Goal: Task Accomplishment & Management: Complete application form

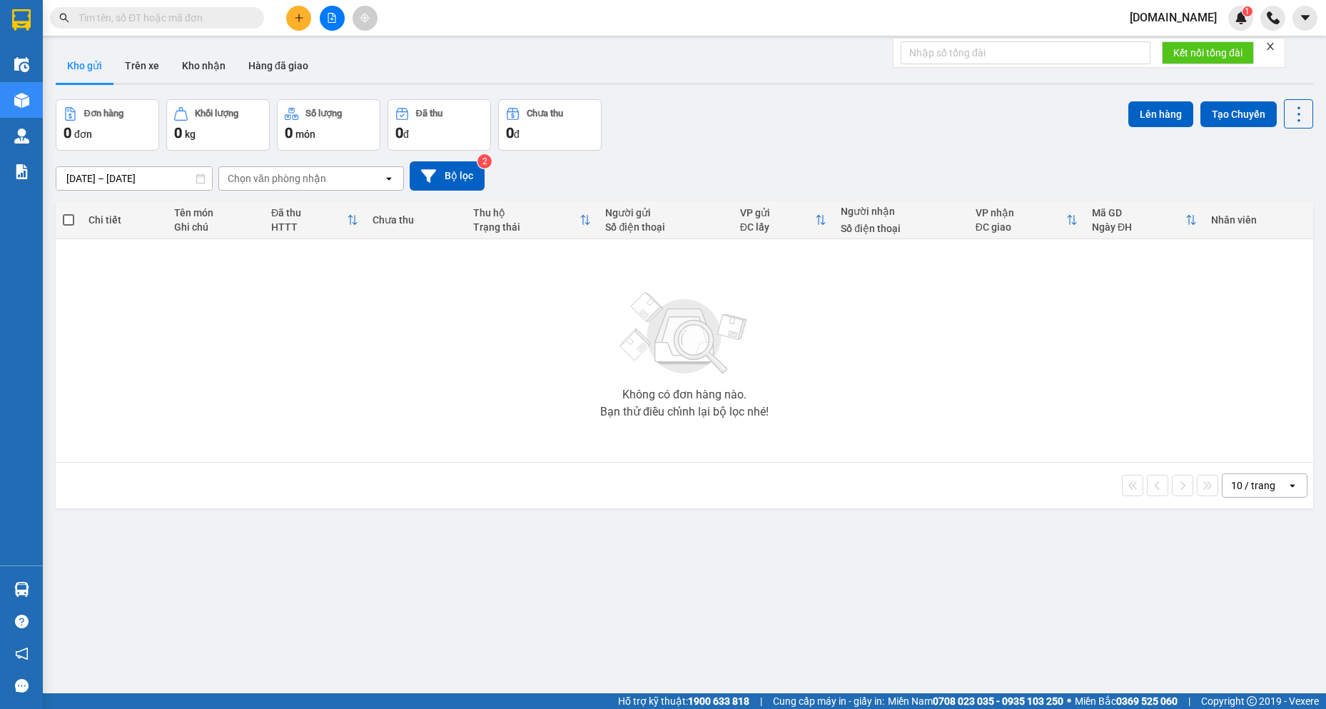
click at [94, 130] on div "0 đơn" at bounding box center [108, 133] width 88 height 20
click at [301, 13] on icon "plus" at bounding box center [299, 18] width 10 height 10
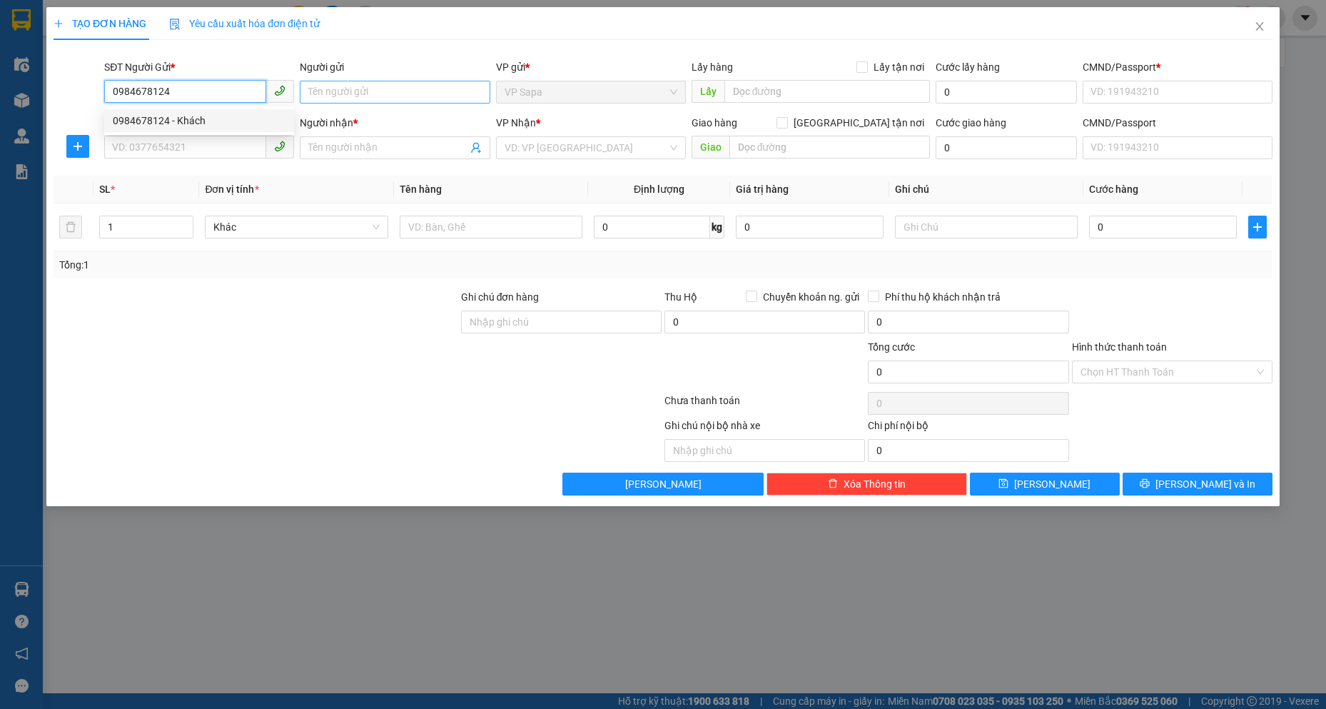
type input "0984678124"
click at [330, 93] on input "Người gửi" at bounding box center [395, 92] width 190 height 23
type input "T"
type input "[PERSON_NAME] Pạm"
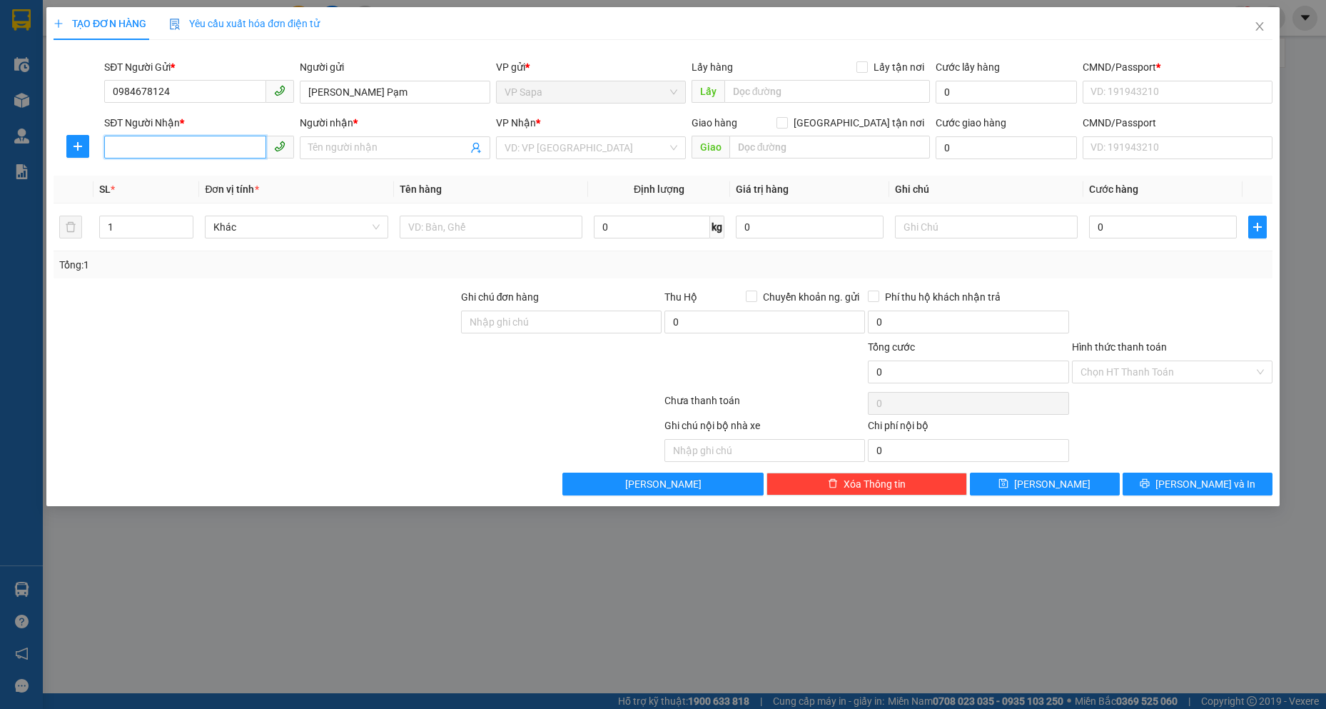
click at [179, 141] on input "SĐT Người Nhận *" at bounding box center [185, 147] width 162 height 23
type input "0973021828"
click at [370, 135] on div "Người nhận *" at bounding box center [395, 125] width 190 height 21
click at [356, 147] on input "Người nhận *" at bounding box center [387, 148] width 158 height 16
click at [329, 148] on input "Anh |Khách" at bounding box center [387, 148] width 158 height 16
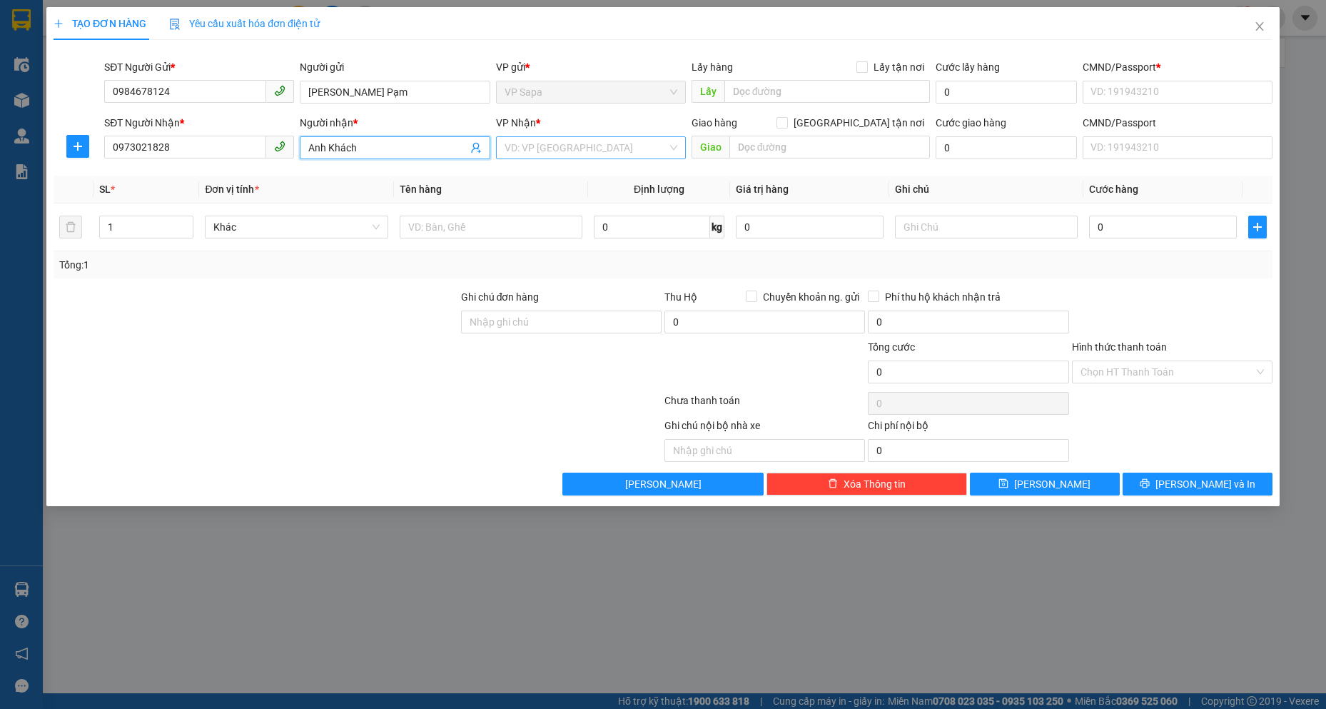
type input "Anh Khách"
click at [574, 151] on input "search" at bounding box center [586, 147] width 163 height 21
type input "b"
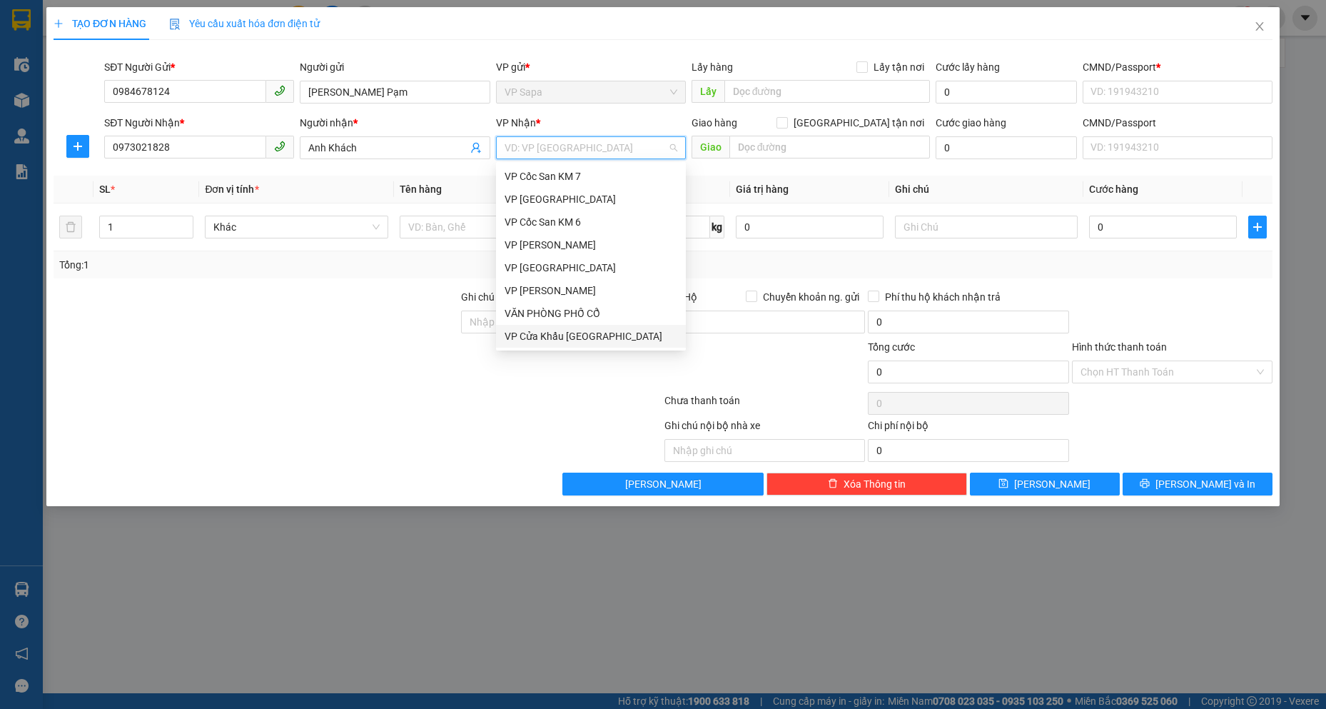
click at [545, 86] on span "VP Sapa" at bounding box center [591, 91] width 173 height 21
click at [540, 98] on span "VP Sapa" at bounding box center [591, 91] width 173 height 21
drag, startPoint x: 368, startPoint y: 88, endPoint x: 385, endPoint y: 116, distance: 33.3
click at [367, 88] on input "[PERSON_NAME] Pạm" at bounding box center [395, 92] width 190 height 23
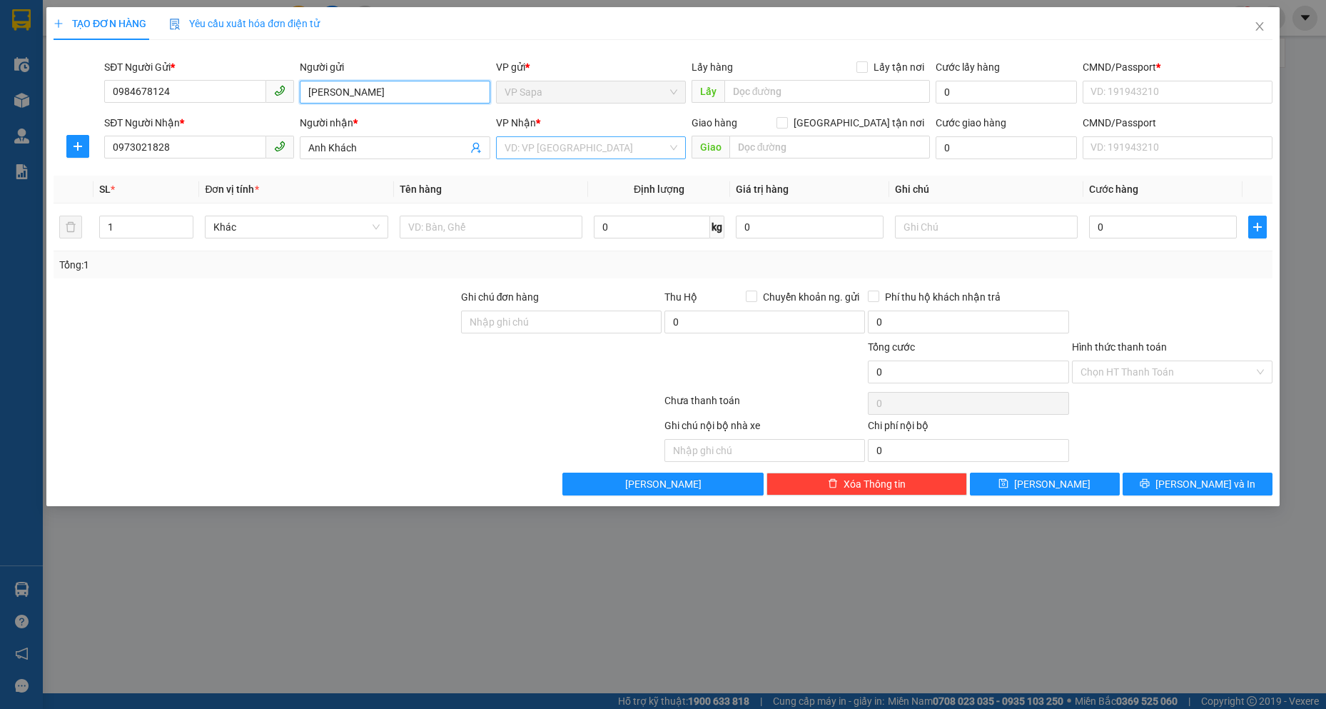
type input "[PERSON_NAME]"
click at [535, 142] on input "search" at bounding box center [586, 147] width 163 height 21
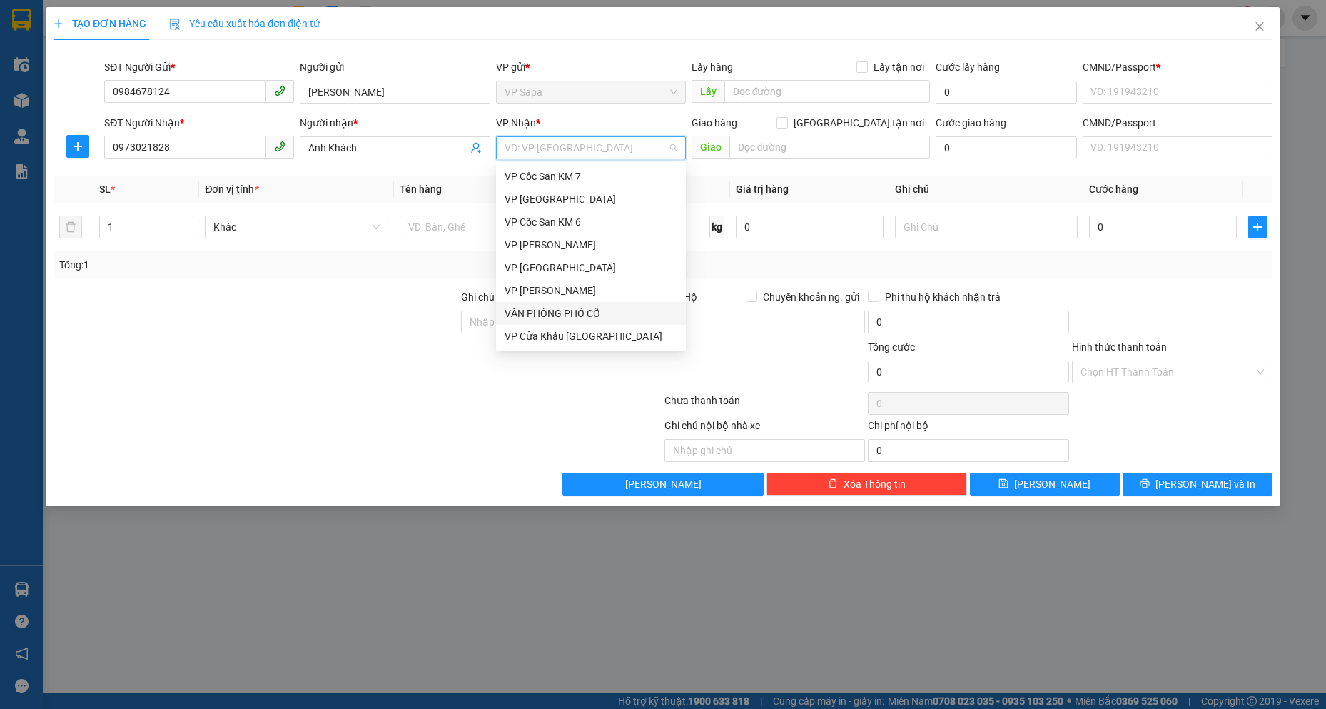
click at [570, 308] on div "VĂN PHÒNG PHỐ CỔ" at bounding box center [591, 314] width 173 height 16
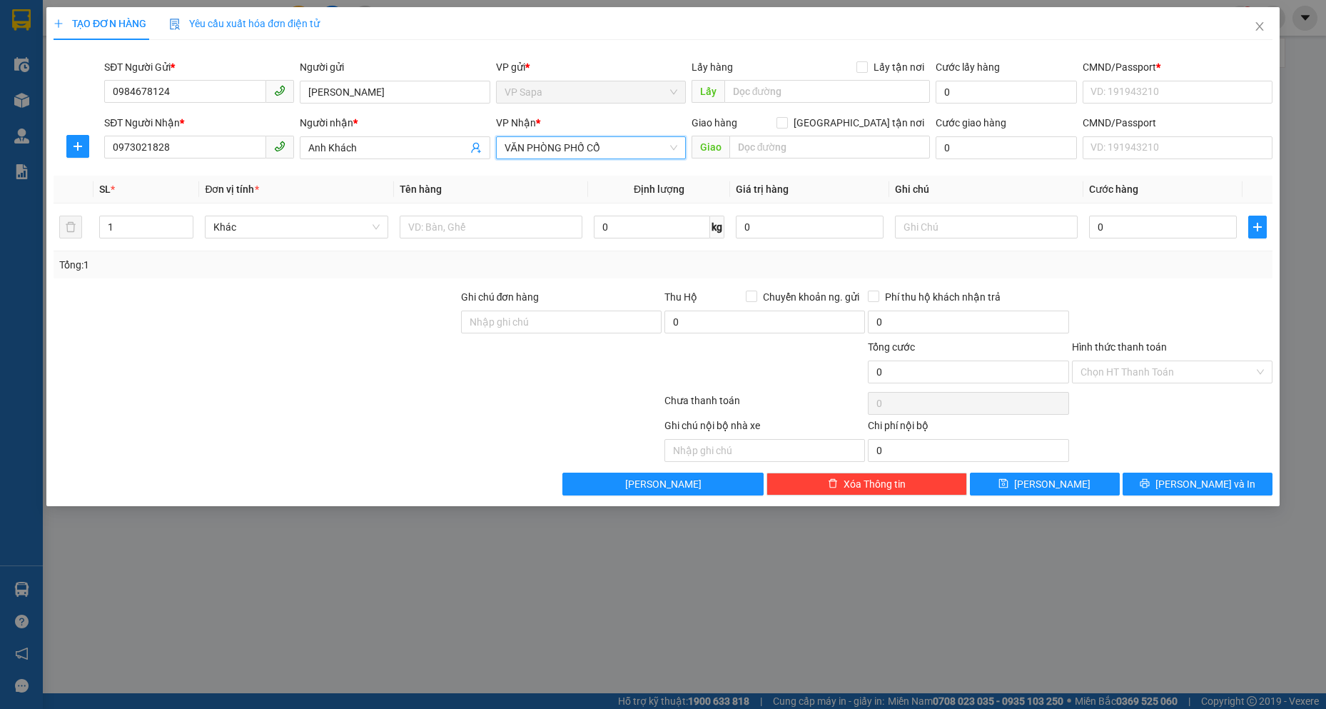
click at [588, 96] on span "VP Sapa" at bounding box center [591, 91] width 173 height 21
click at [831, 183] on th "Giá trị hàng" at bounding box center [809, 190] width 159 height 28
click at [778, 148] on input "text" at bounding box center [830, 147] width 201 height 23
type input "bến xe gia lâm"
click at [378, 263] on div "Tổng: 1" at bounding box center [285, 265] width 453 height 16
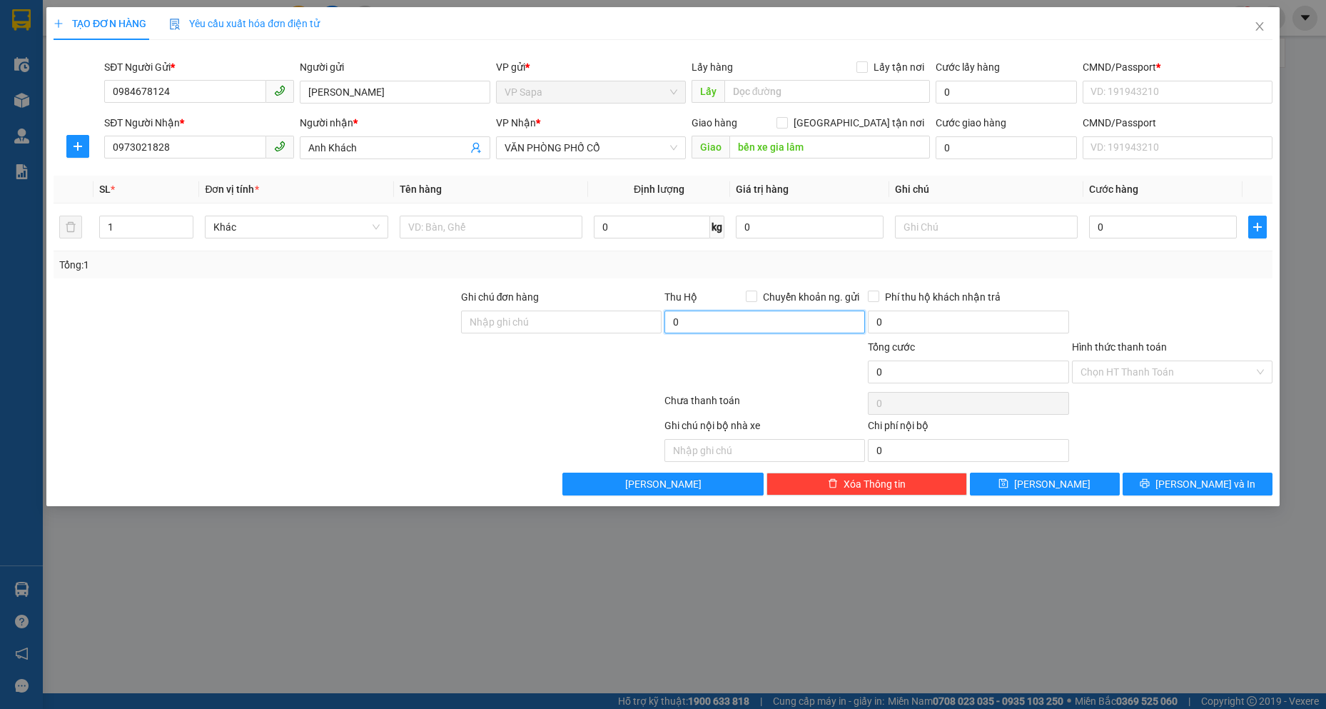
click at [765, 321] on input "0" at bounding box center [765, 322] width 201 height 23
type input "0"
click at [1138, 368] on input "Hình thức thanh toán" at bounding box center [1167, 371] width 173 height 21
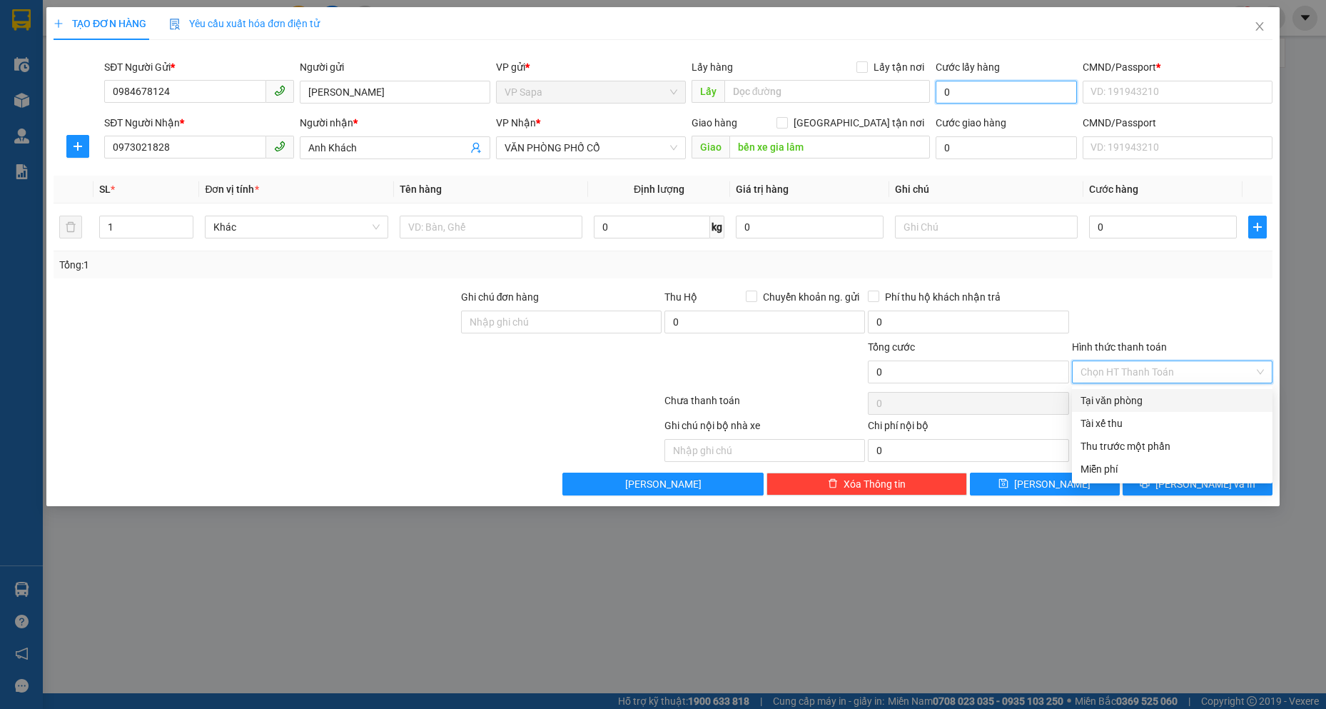
click at [988, 94] on input "0" at bounding box center [1006, 92] width 141 height 23
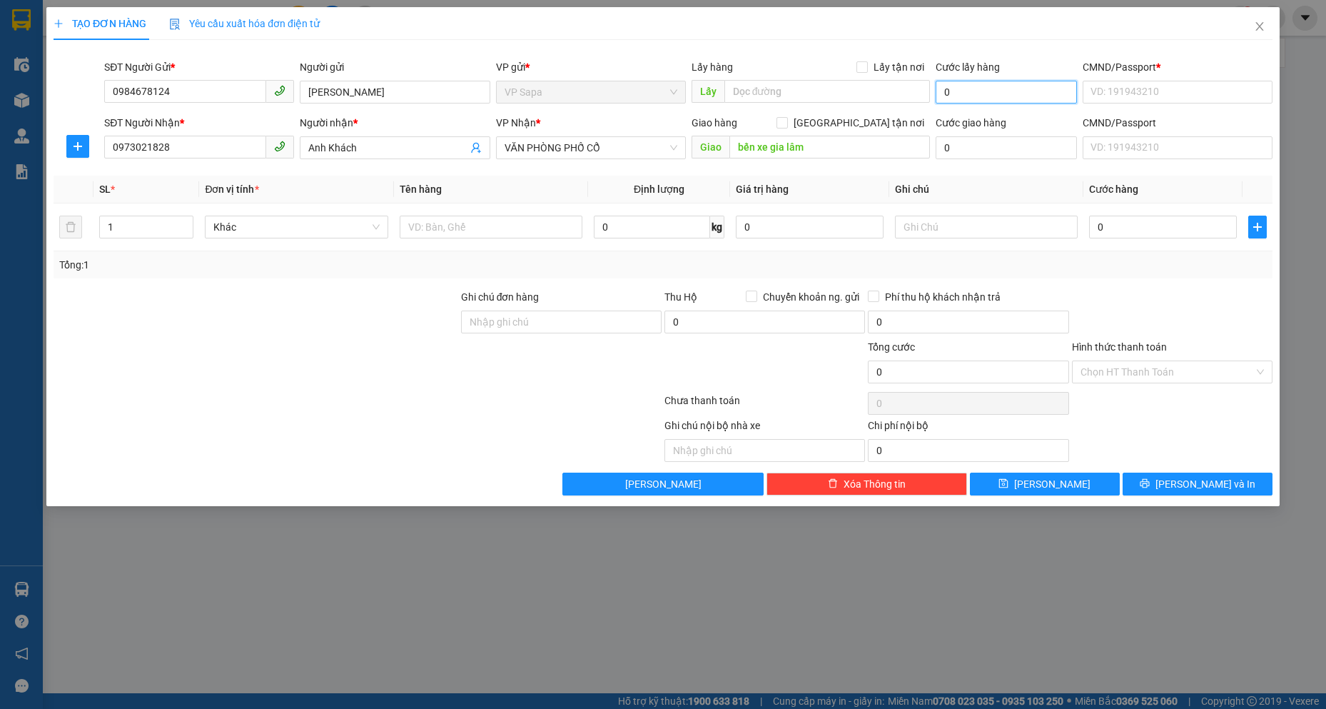
click at [993, 91] on input "0" at bounding box center [1006, 92] width 141 height 23
click at [1125, 226] on input "0" at bounding box center [1163, 227] width 148 height 23
type input "07"
type input "7"
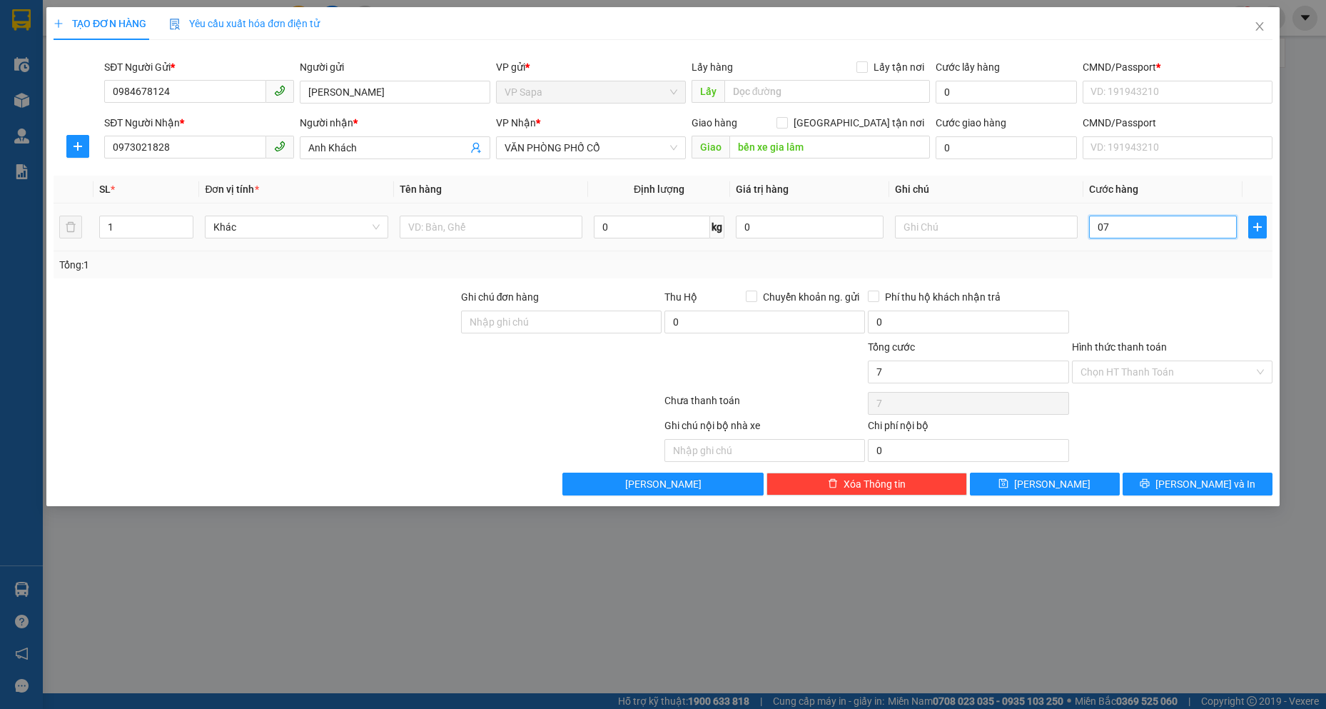
type input "070"
type input "70"
type input "0.700"
type input "700"
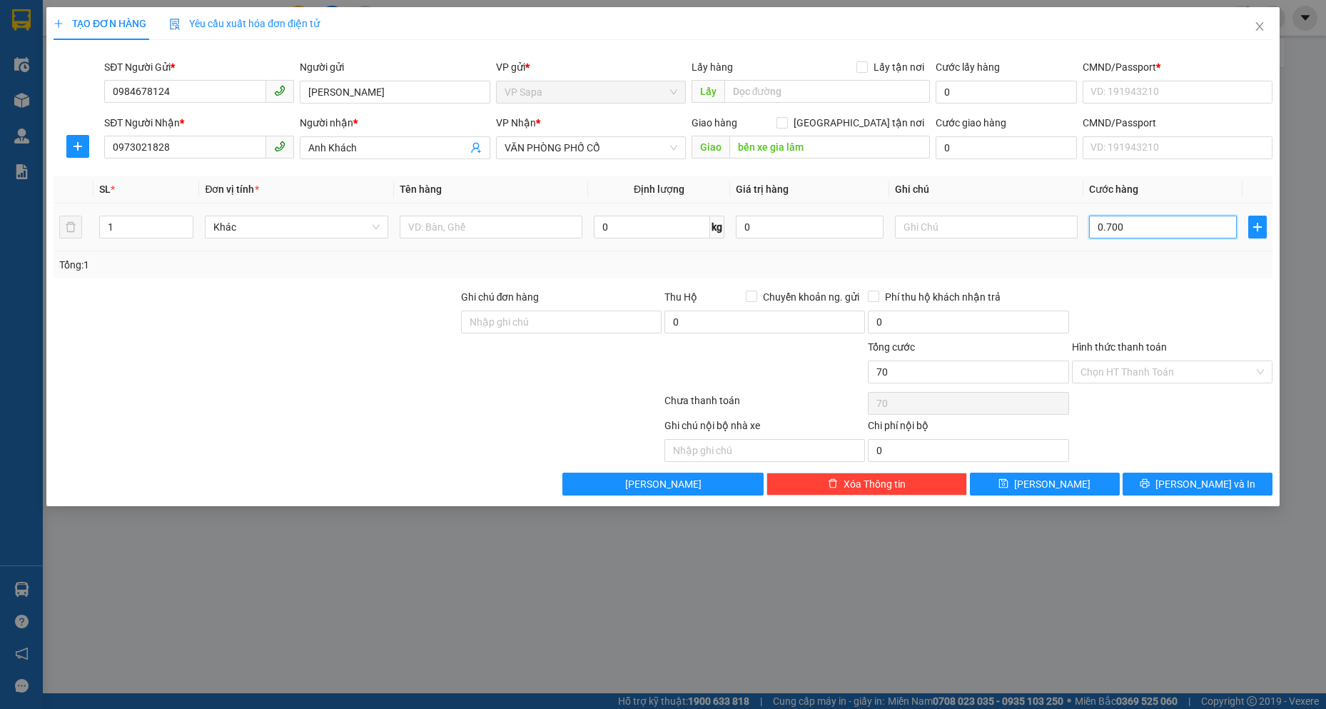
type input "700"
type input "07.000"
type input "7.000"
type input "0.700"
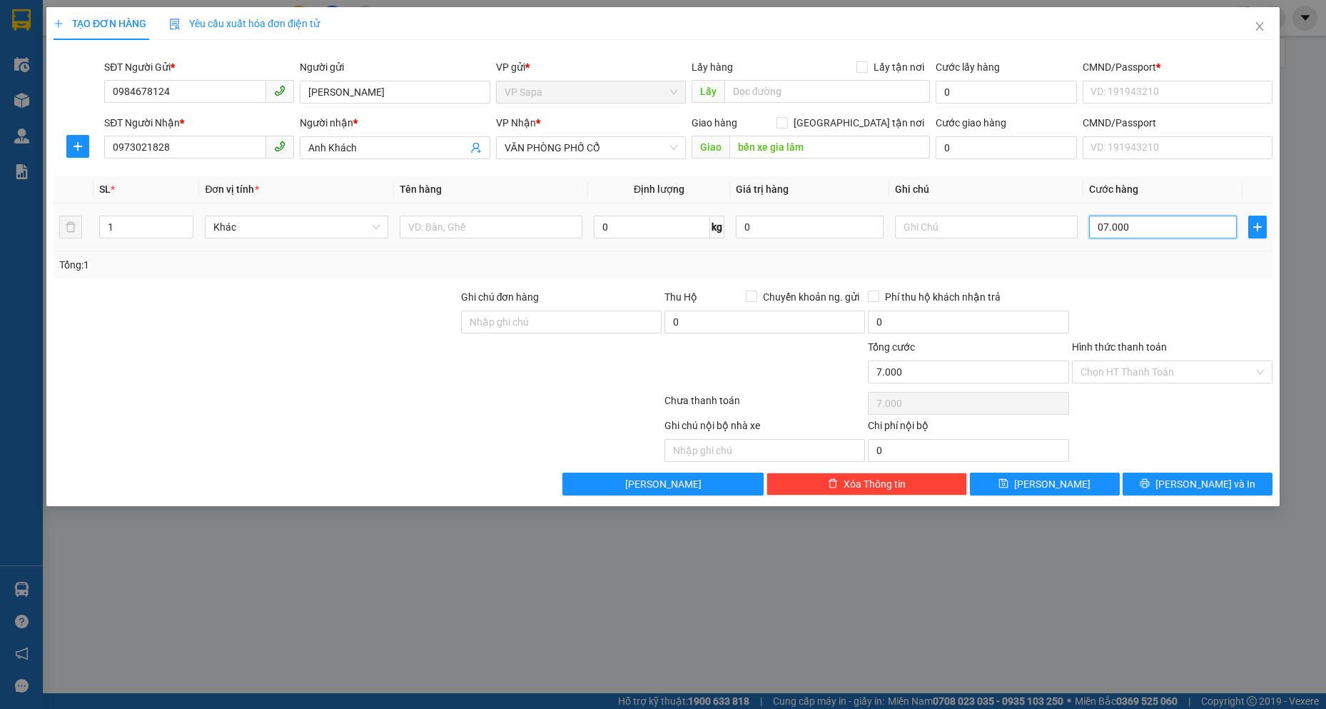
type input "700"
type input "070"
type input "70"
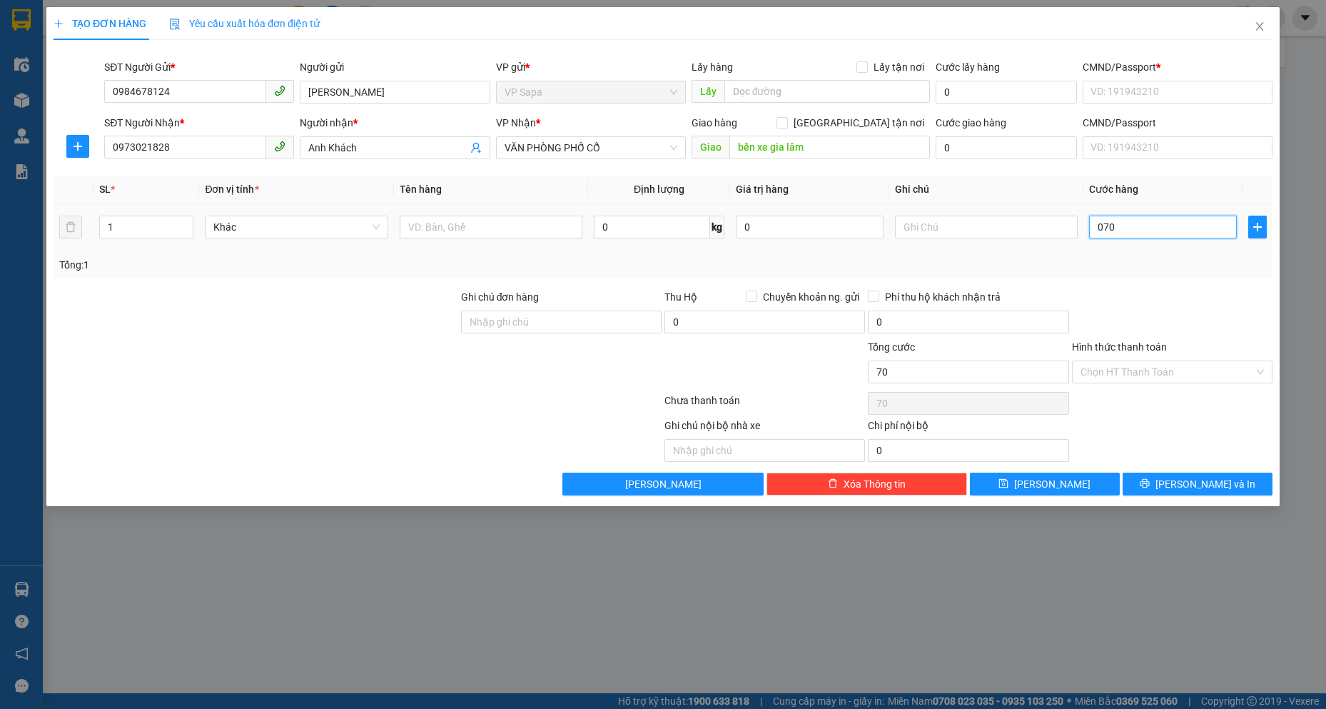
type input "07"
type input "7"
type input "0"
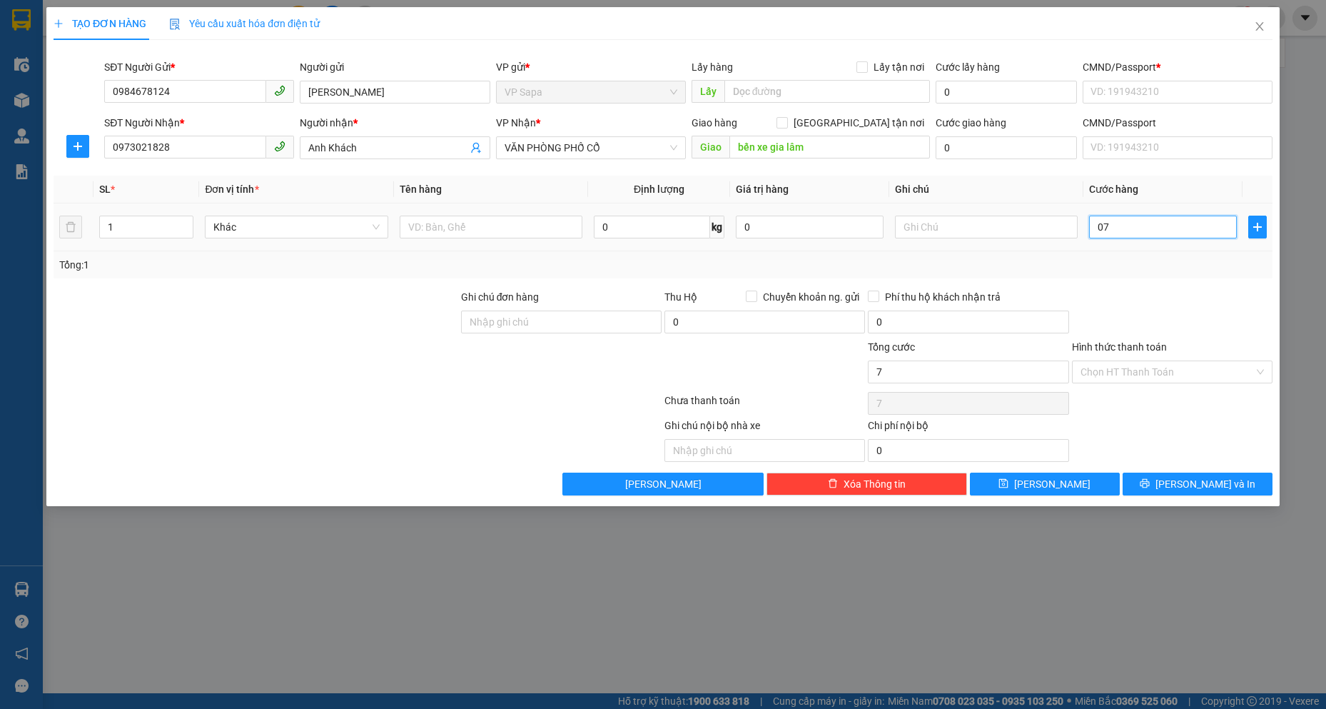
type input "0"
click at [1118, 228] on input "0" at bounding box center [1163, 227] width 148 height 23
type input "7"
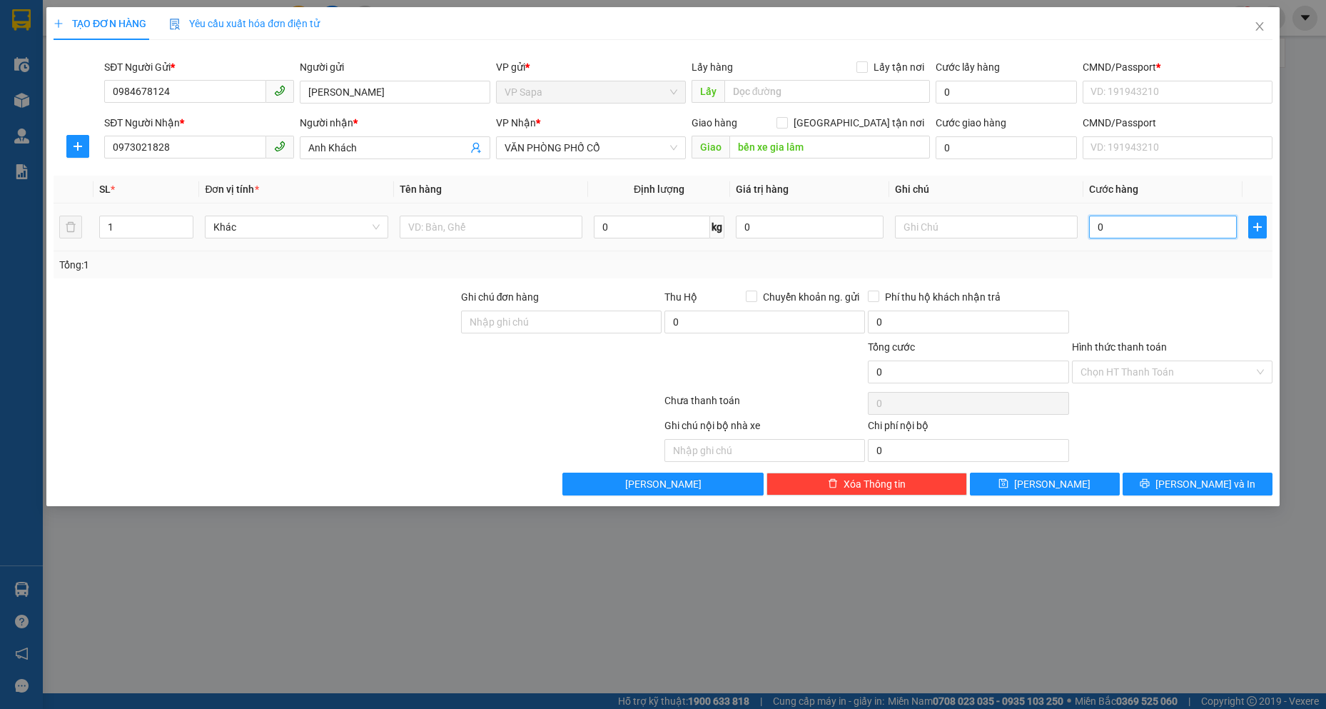
type input "7"
type input "70"
type input "700"
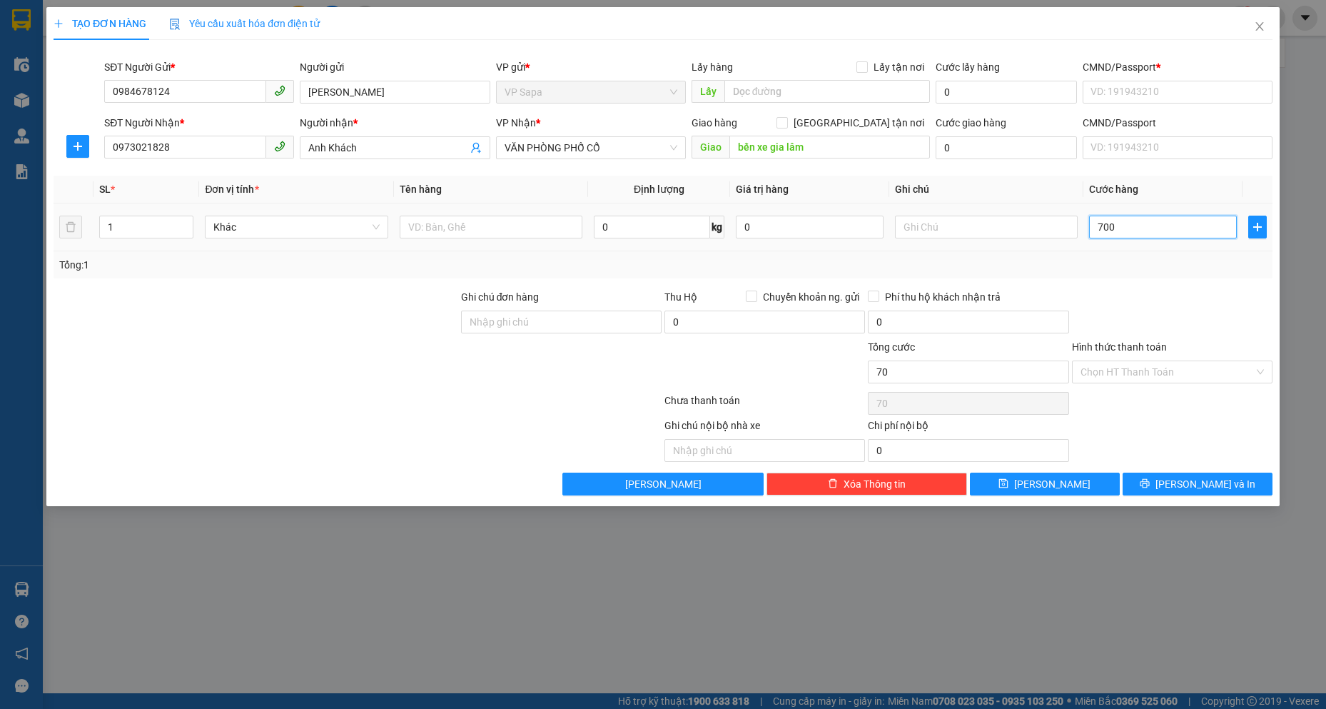
type input "700"
type input "7.000"
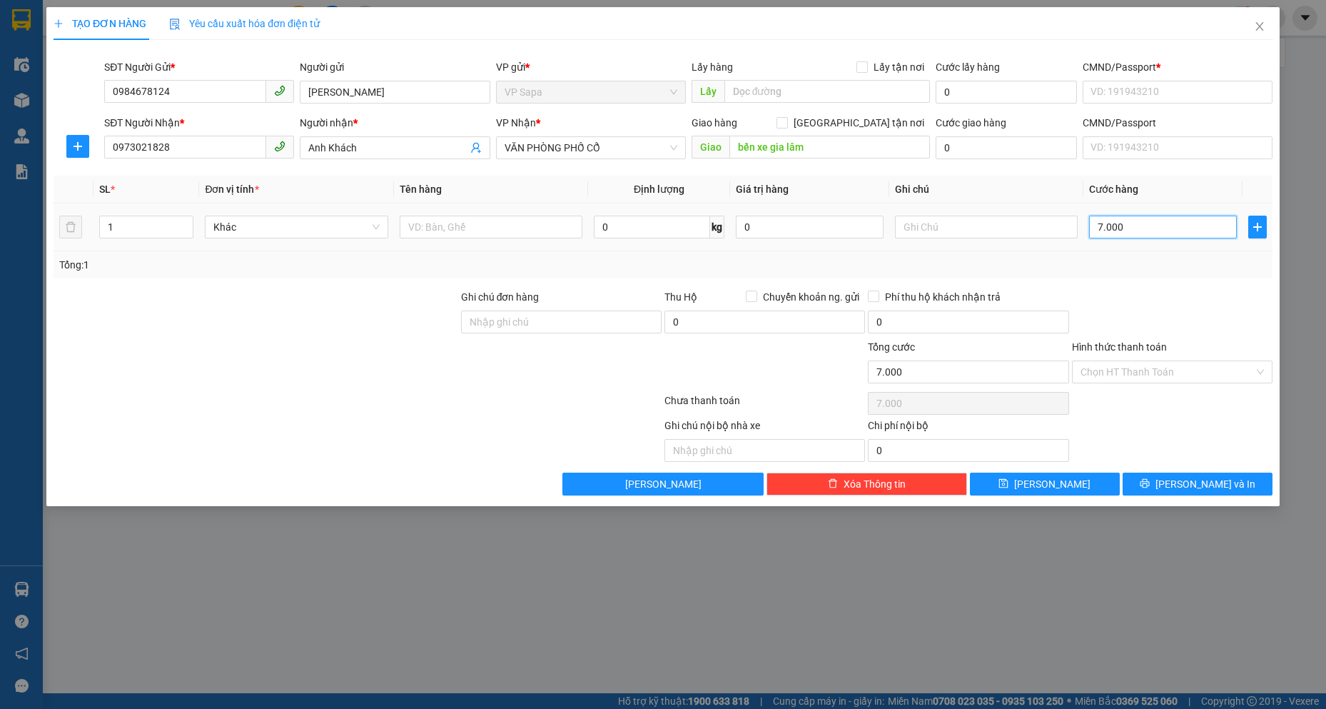
type input "70.000"
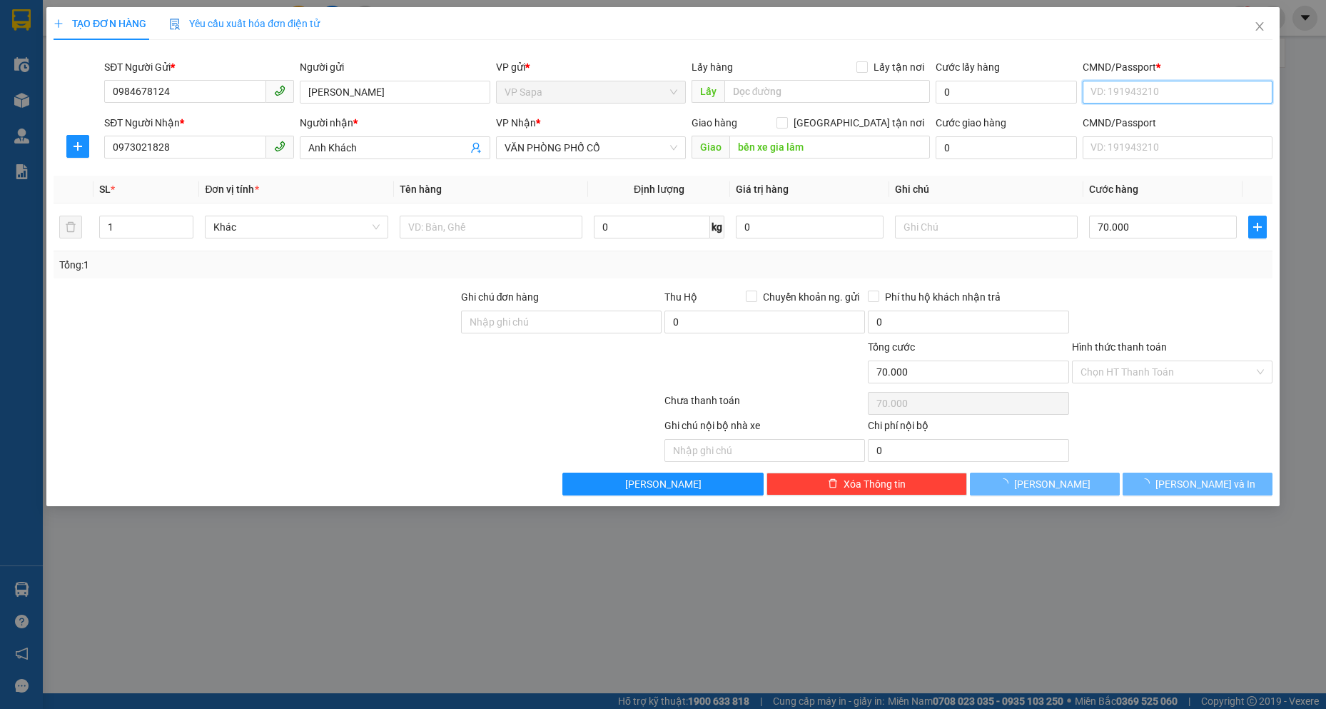
click at [1165, 88] on input "CMND/Passport *" at bounding box center [1178, 92] width 190 height 23
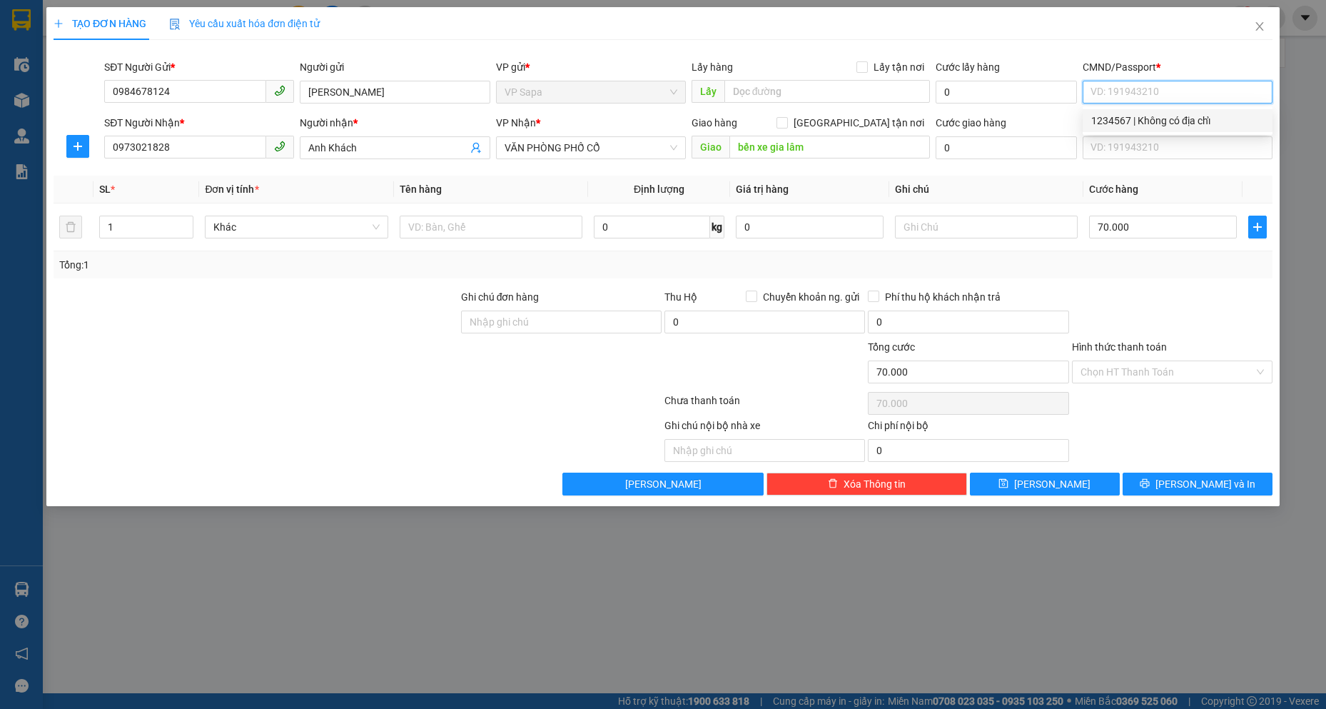
click at [1122, 124] on div "1234567 | Không có địa chỉ" at bounding box center [1178, 121] width 173 height 16
type input "1234567"
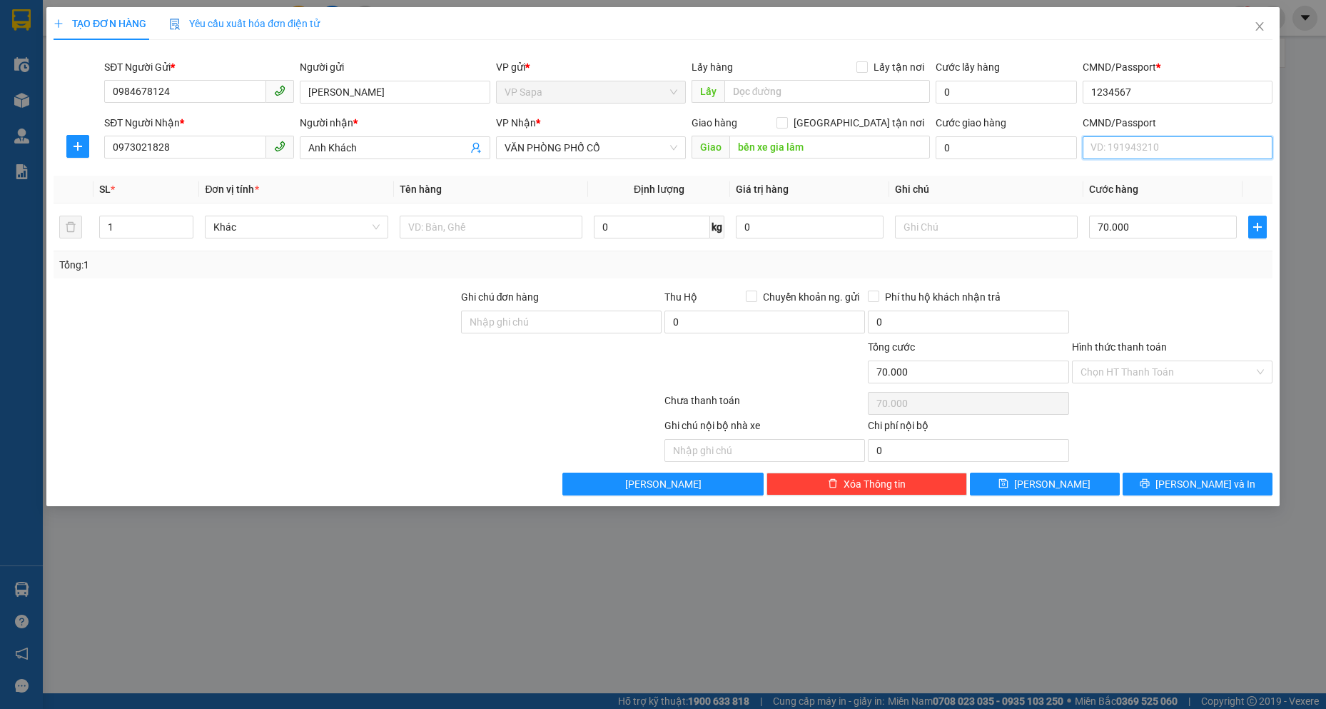
click at [1144, 156] on input "CMND/Passport" at bounding box center [1178, 147] width 190 height 23
click at [1151, 93] on input "1234567" at bounding box center [1178, 92] width 190 height 23
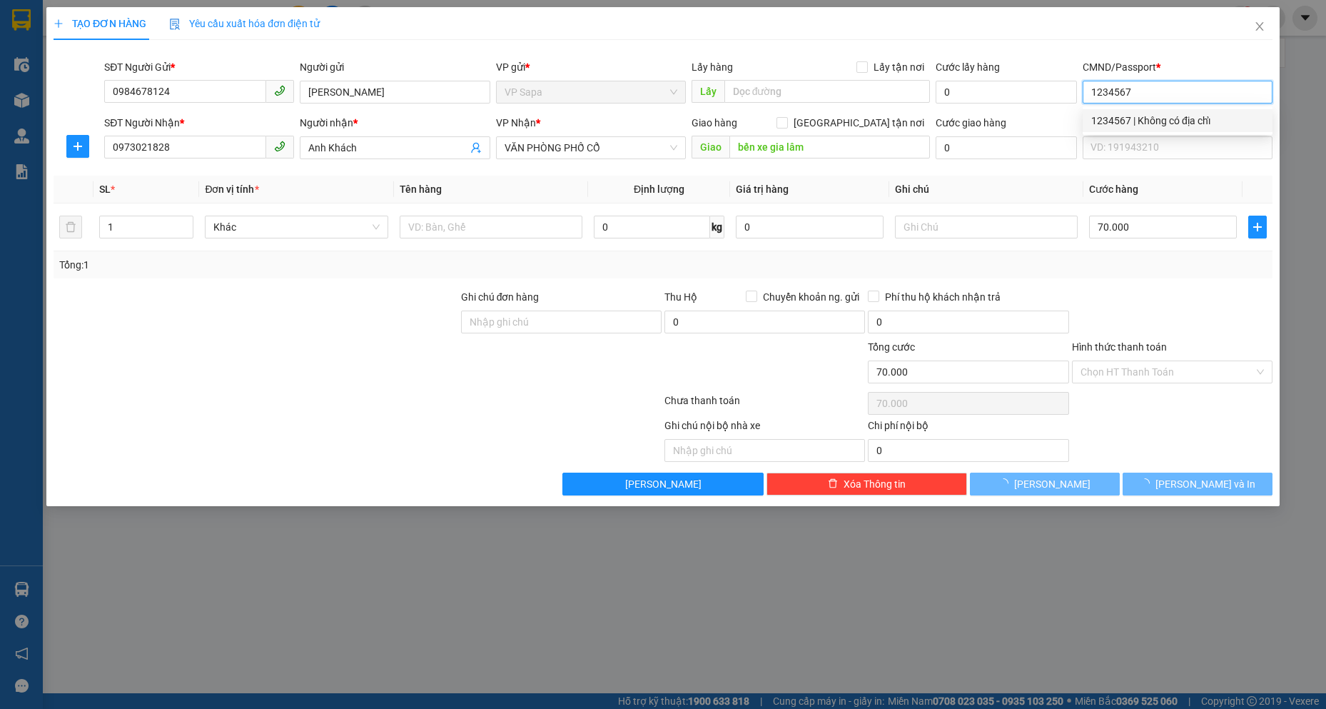
click at [1151, 93] on input "1234567" at bounding box center [1178, 92] width 190 height 23
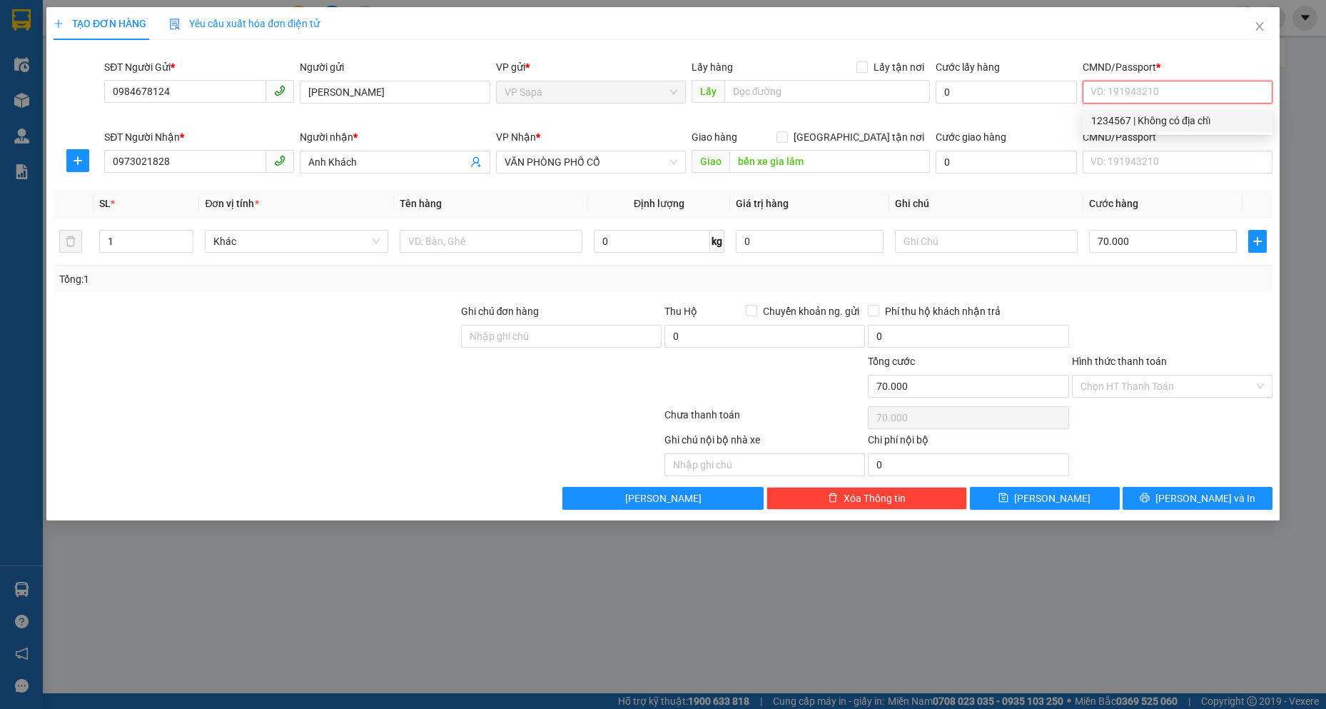
click at [1108, 121] on div "1234567 | Không có địa chỉ" at bounding box center [1178, 121] width 173 height 16
type input "1234567"
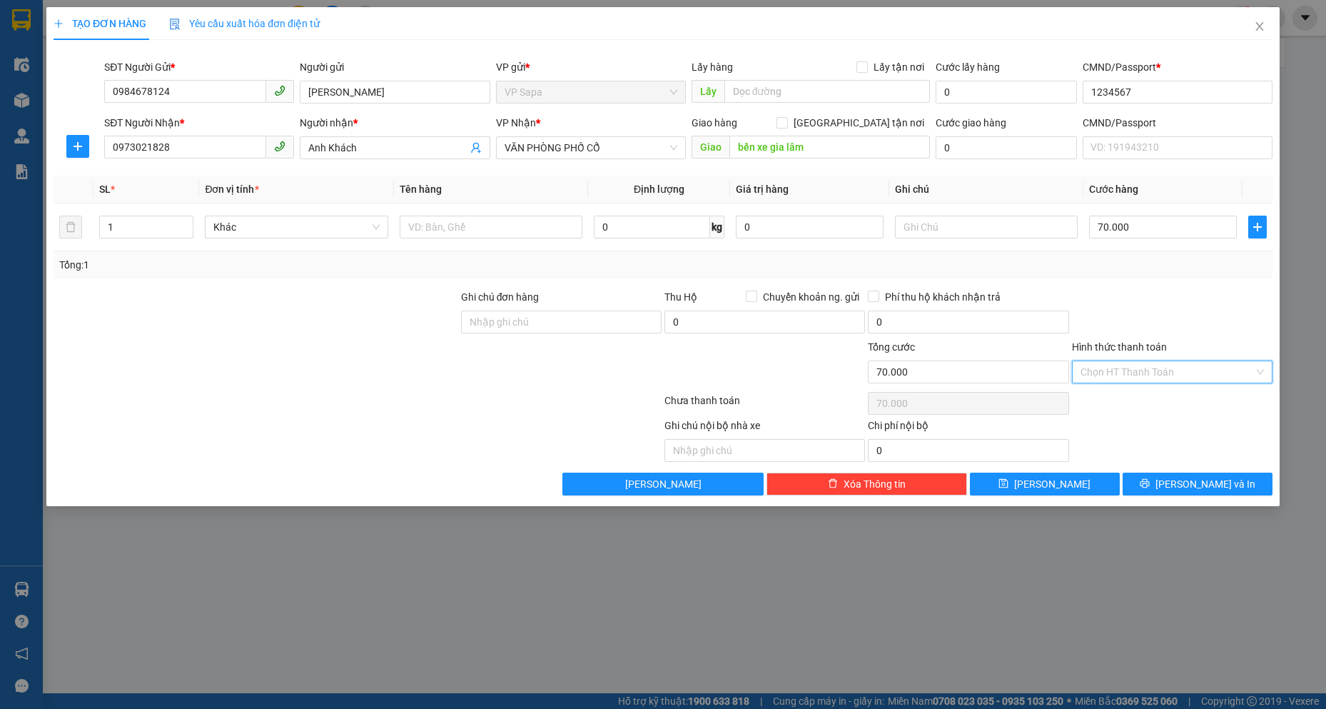
click at [1132, 374] on input "Hình thức thanh toán" at bounding box center [1167, 371] width 173 height 21
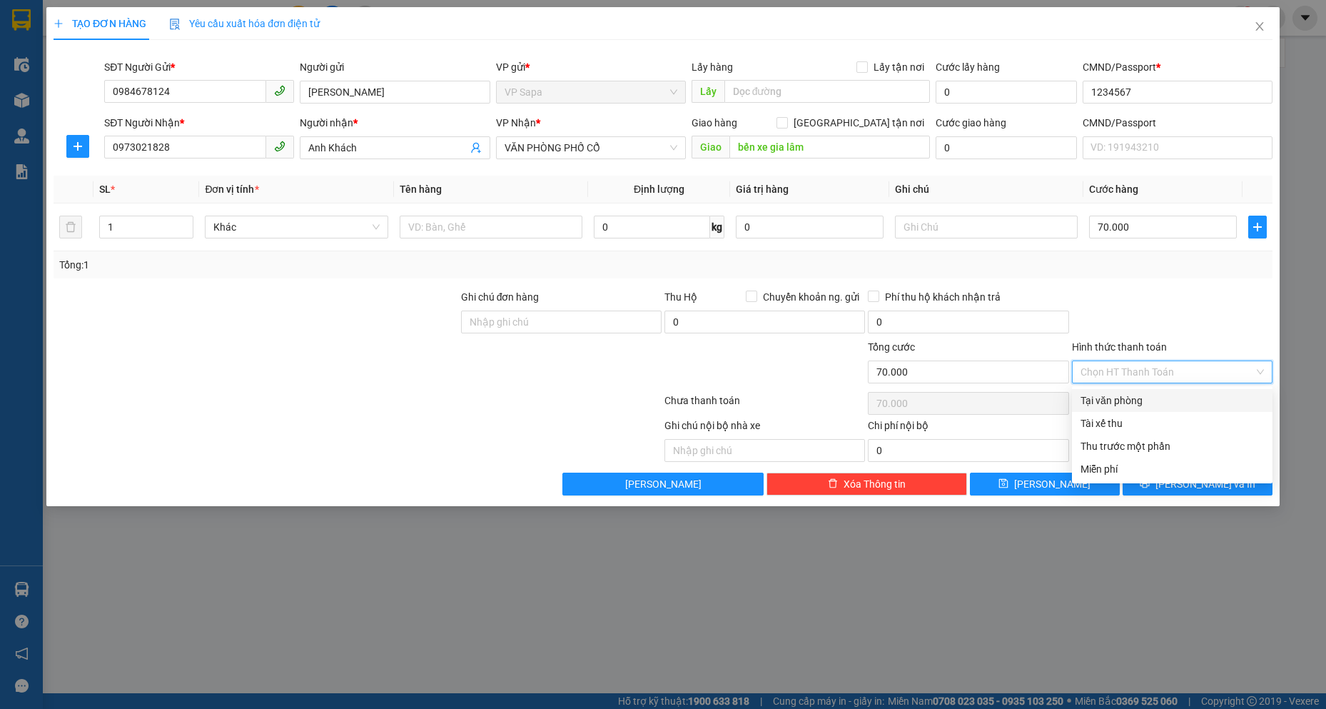
click at [1154, 297] on div at bounding box center [1172, 314] width 203 height 50
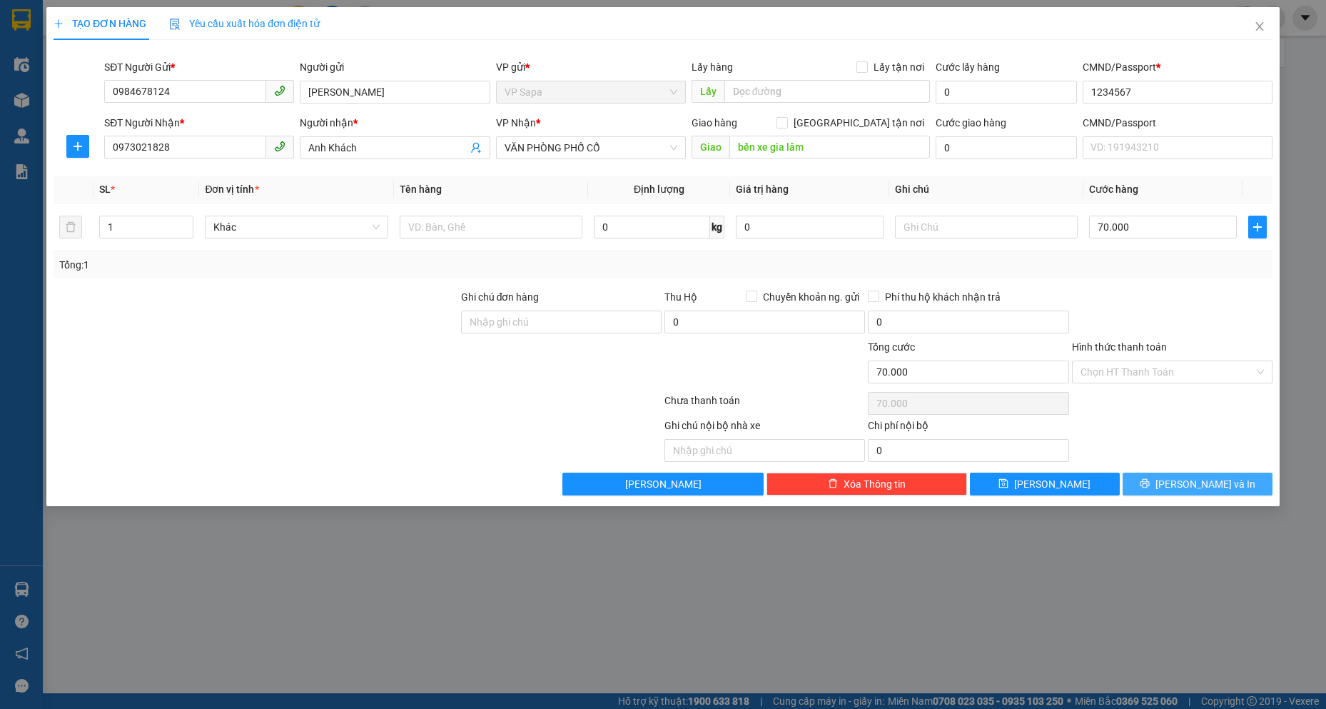
click at [1195, 485] on span "[PERSON_NAME] và In" at bounding box center [1206, 484] width 100 height 16
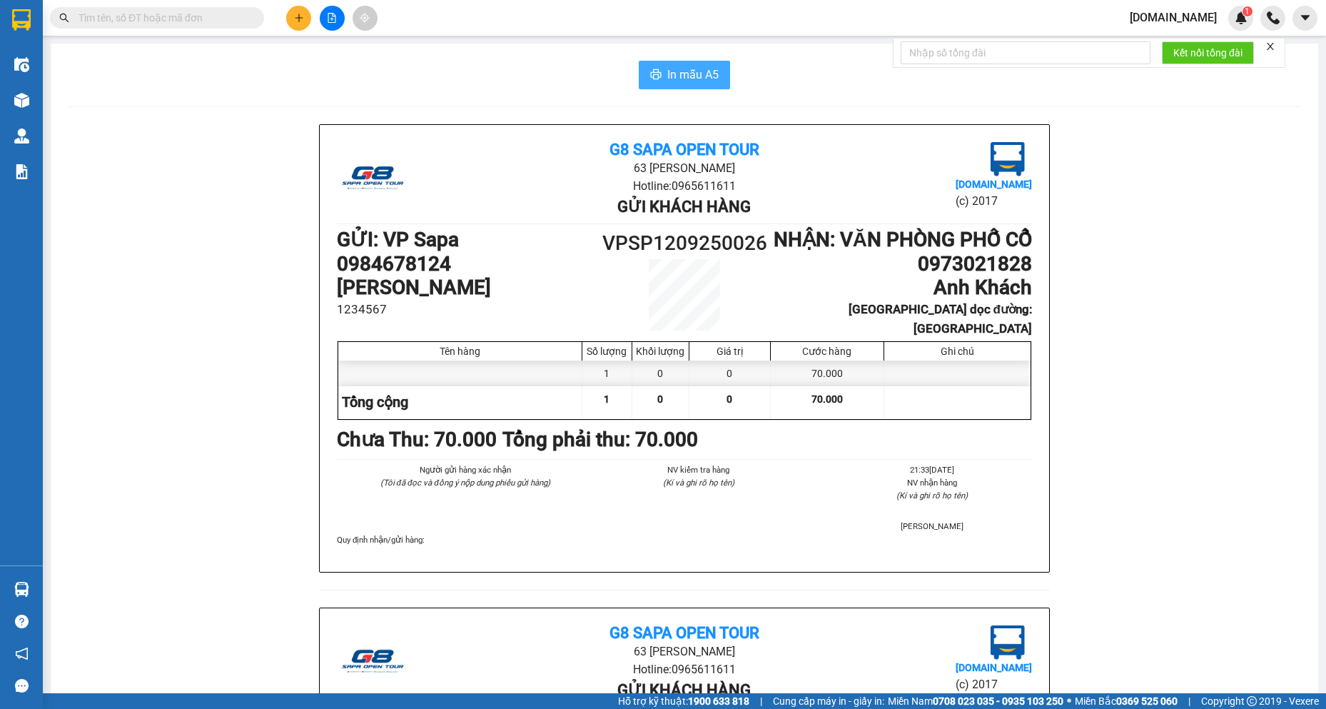
drag, startPoint x: 704, startPoint y: 69, endPoint x: 707, endPoint y: 94, distance: 25.2
click at [704, 69] on span "In mẫu A5" at bounding box center [693, 75] width 51 height 18
